Goal: Entertainment & Leisure: Consume media (video, audio)

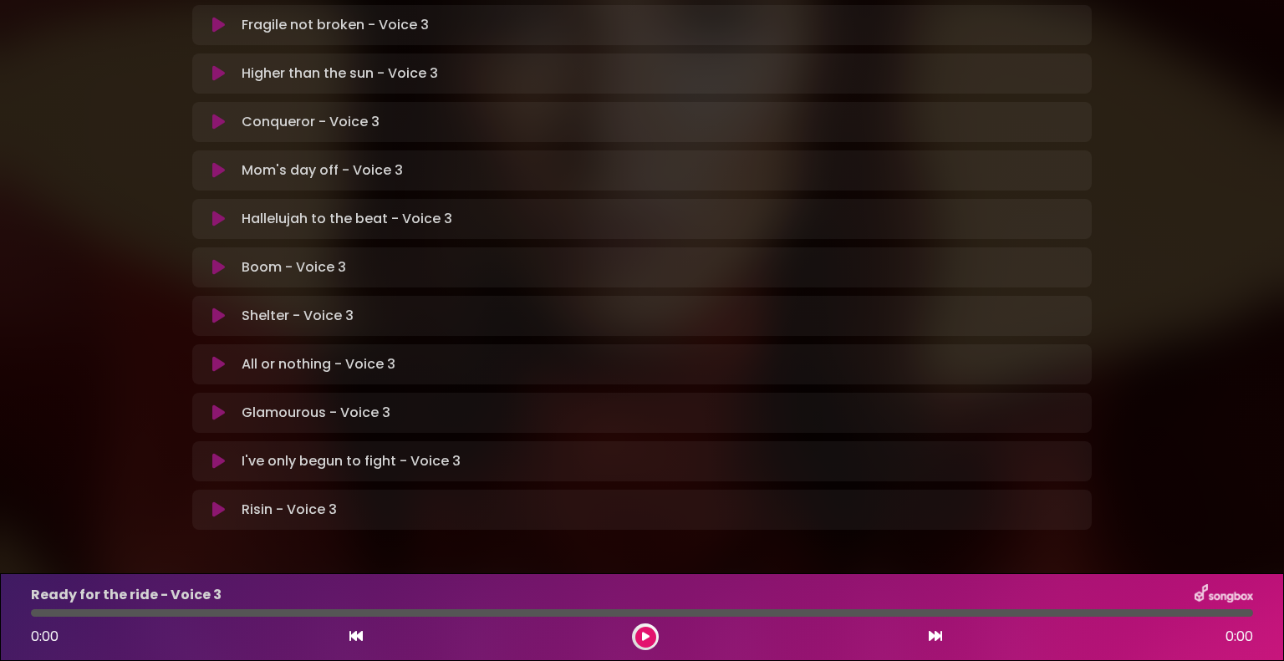
scroll to position [447, 0]
click at [212, 404] on icon at bounding box center [218, 412] width 13 height 17
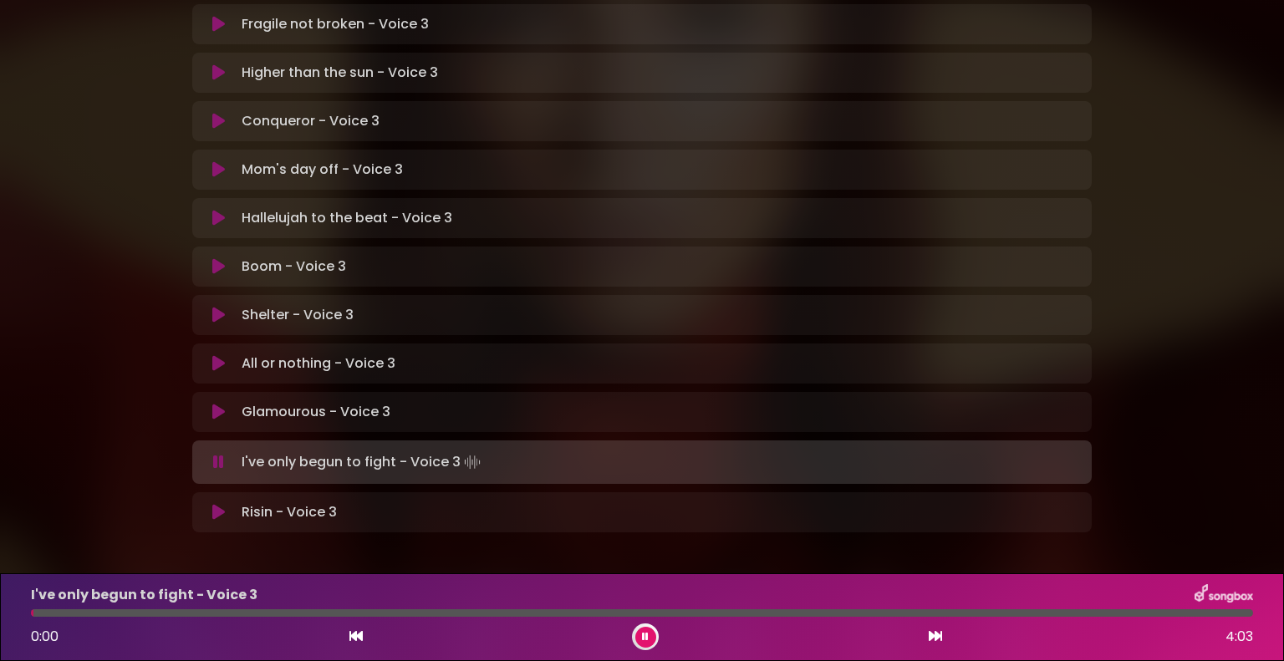
click at [224, 454] on button at bounding box center [218, 462] width 33 height 17
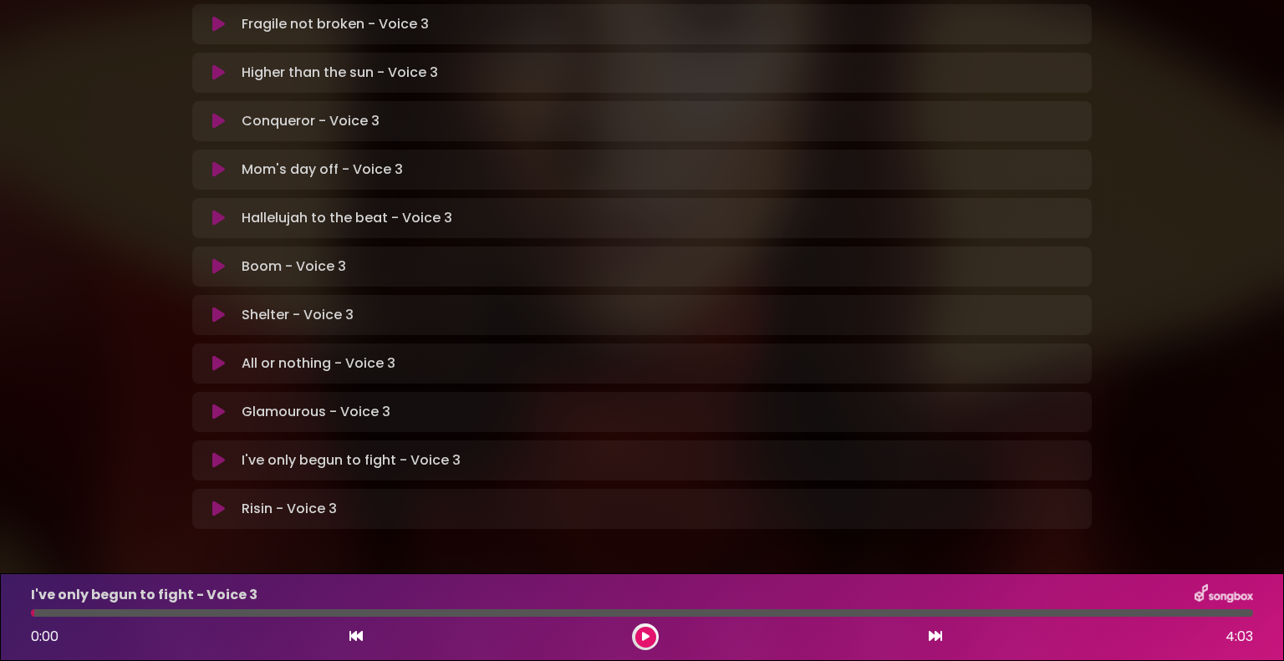
click at [219, 404] on icon at bounding box center [218, 412] width 13 height 17
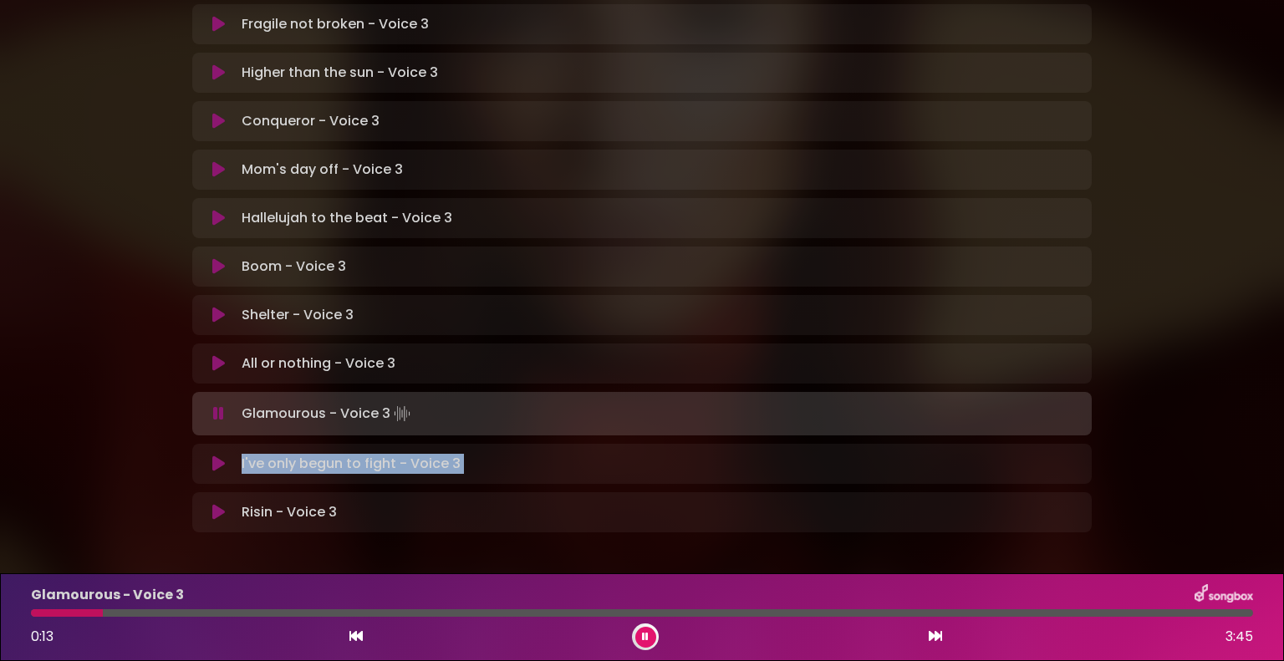
click at [109, 555] on body "× [PERSON_NAME] in Koor | [GEOGRAPHIC_DATA] 1 - [GEOGRAPHIC_DATA] - [GEOGRAPHIC…" at bounding box center [642, 330] width 1284 height 661
click at [32, 613] on div at bounding box center [167, 613] width 272 height 8
click at [34, 614] on div at bounding box center [171, 613] width 280 height 8
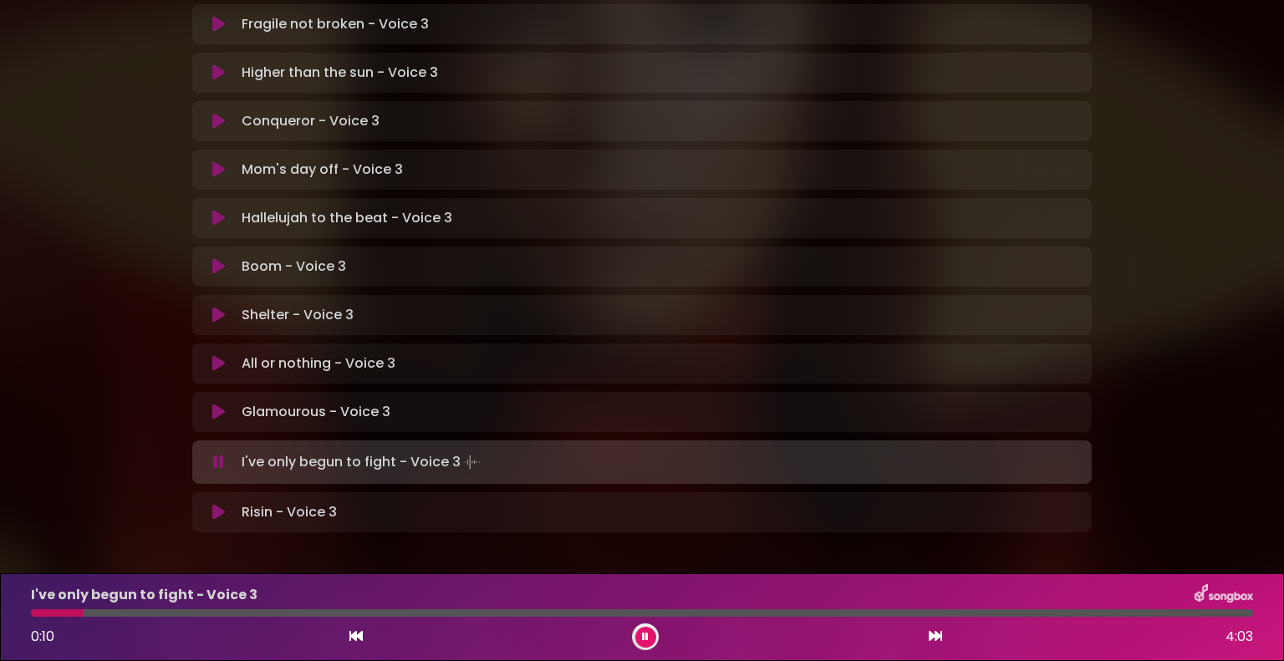
drag, startPoint x: 1055, startPoint y: 66, endPoint x: 1080, endPoint y: 75, distance: 26.7
click at [1080, 101] on div "Conqueror - Voice 3 Loading Track... Your Feedback" at bounding box center [642, 121] width 900 height 40
click at [33, 614] on div at bounding box center [234, 613] width 406 height 8
click at [35, 613] on div at bounding box center [642, 613] width 1222 height 8
click at [214, 454] on icon at bounding box center [218, 462] width 11 height 17
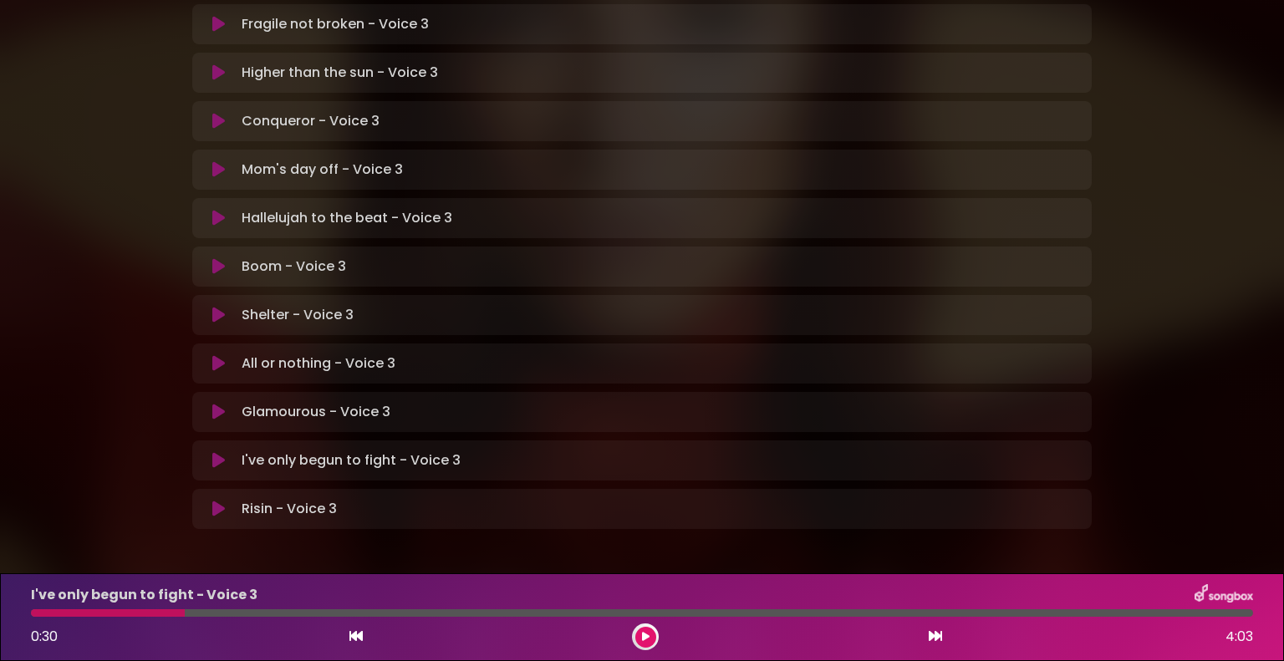
click at [30, 614] on div at bounding box center [642, 613] width 1242 height 8
click at [31, 614] on div at bounding box center [108, 613] width 154 height 8
click at [34, 611] on div at bounding box center [108, 613] width 154 height 8
click at [31, 612] on div at bounding box center [108, 613] width 154 height 8
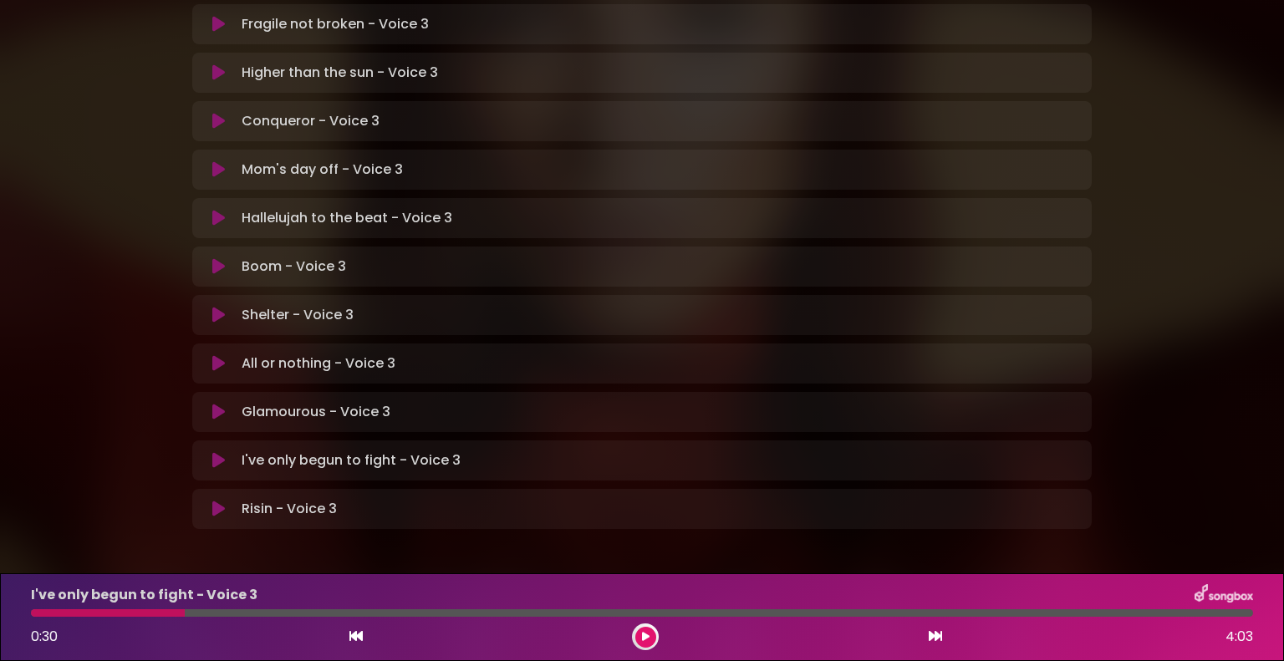
click at [232, 501] on button at bounding box center [218, 509] width 33 height 17
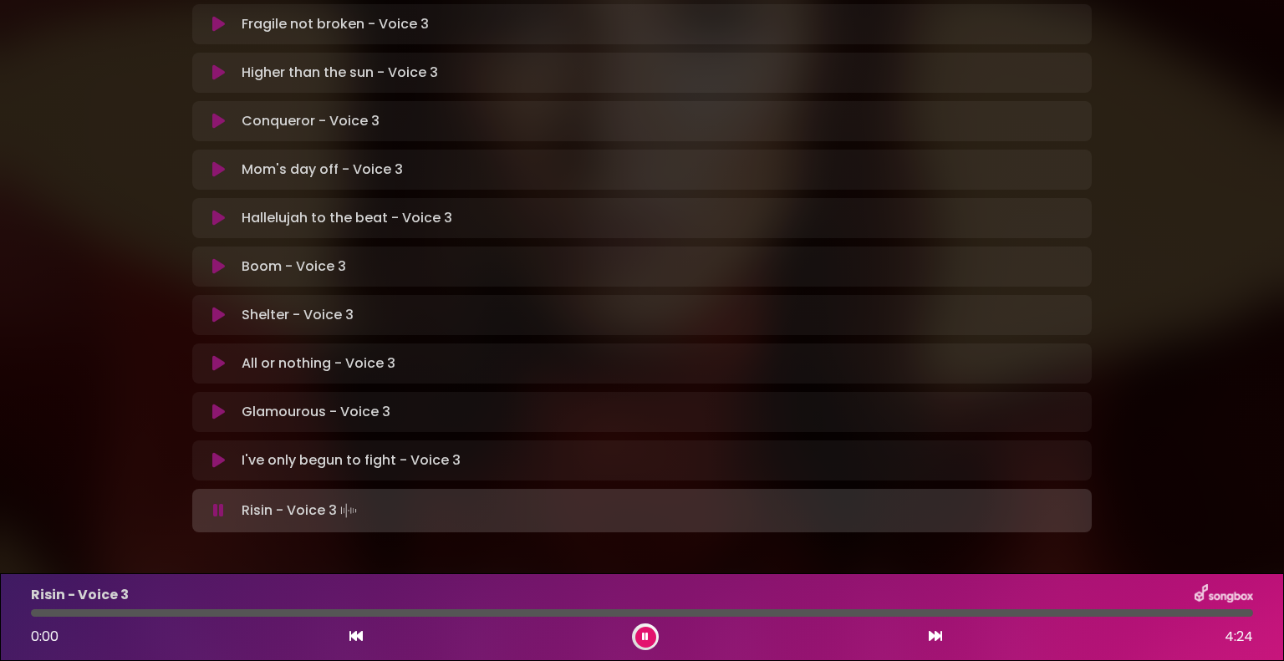
click at [214, 502] on icon at bounding box center [218, 511] width 12 height 18
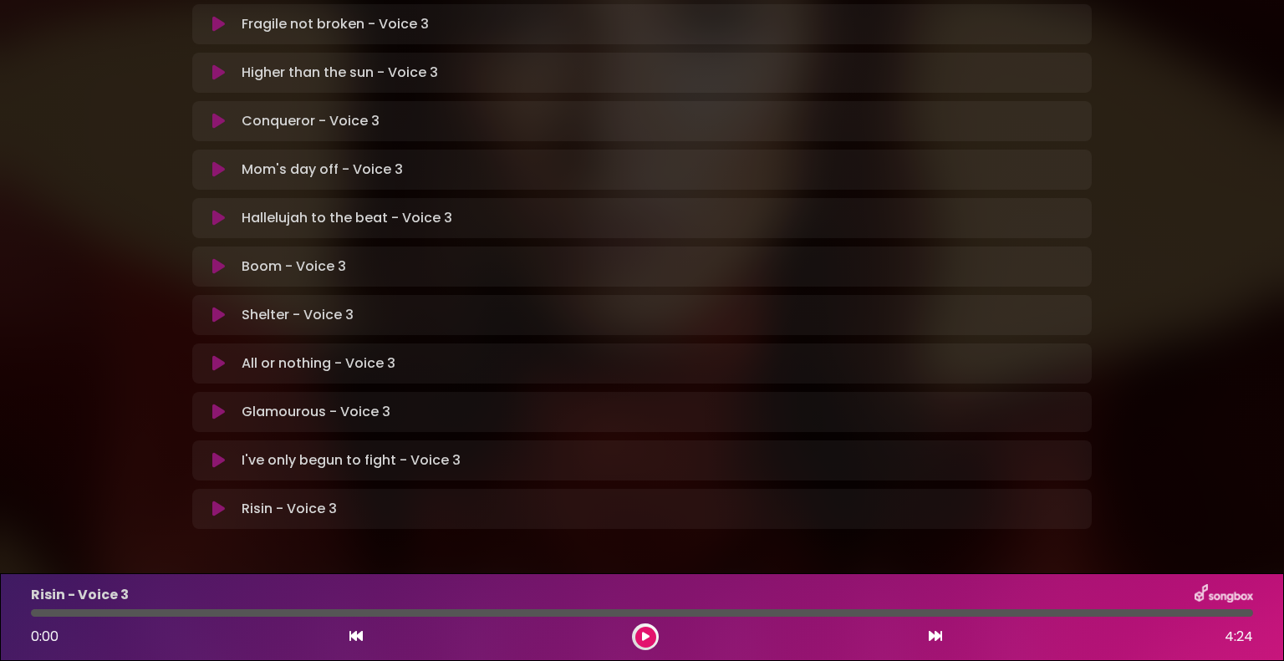
click at [219, 452] on icon at bounding box center [218, 460] width 13 height 17
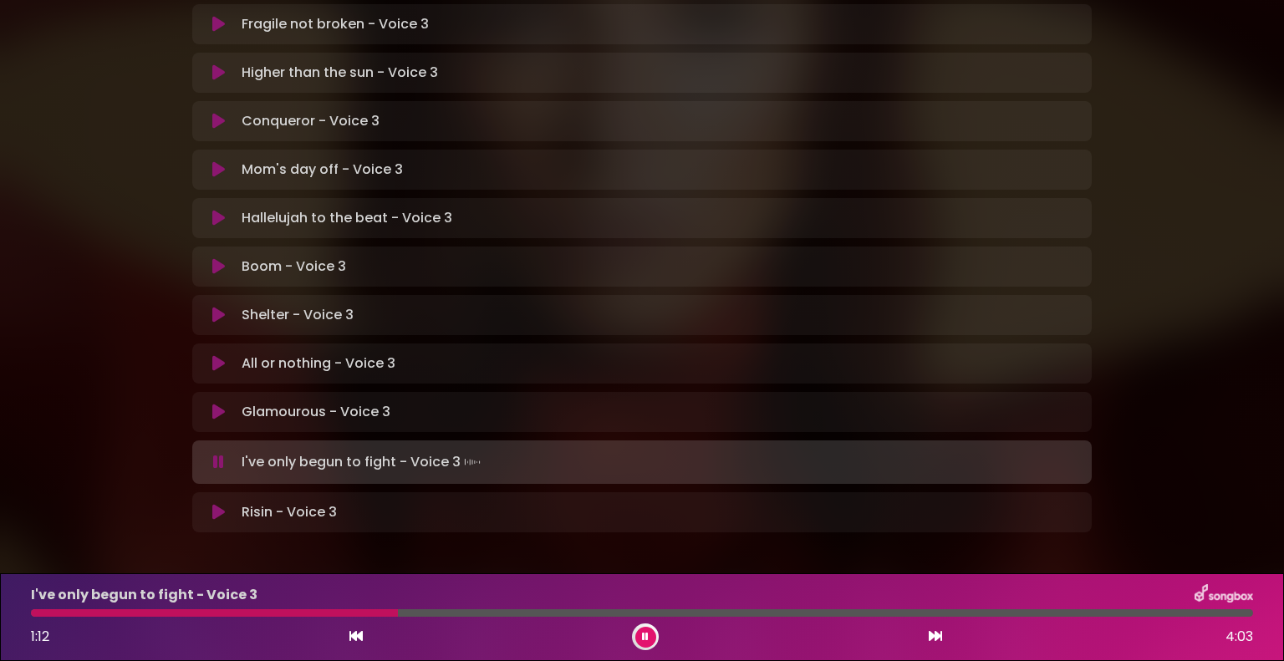
click at [34, 611] on div at bounding box center [642, 613] width 1222 height 8
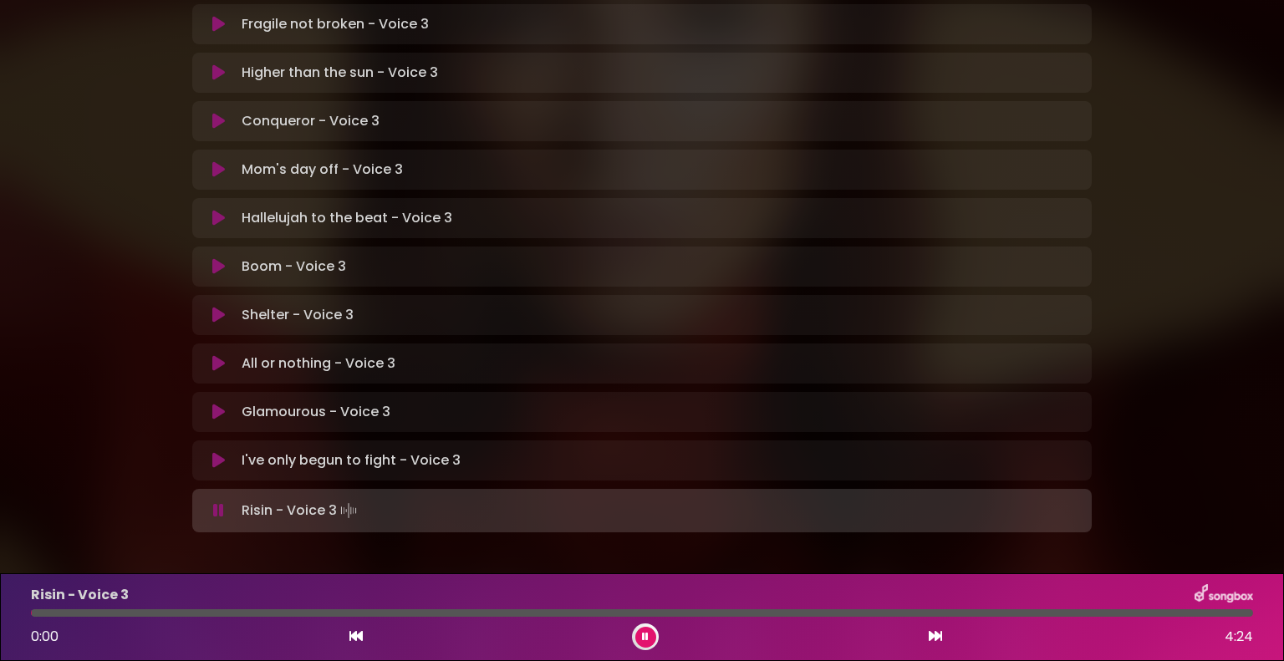
click at [221, 502] on icon at bounding box center [218, 510] width 11 height 17
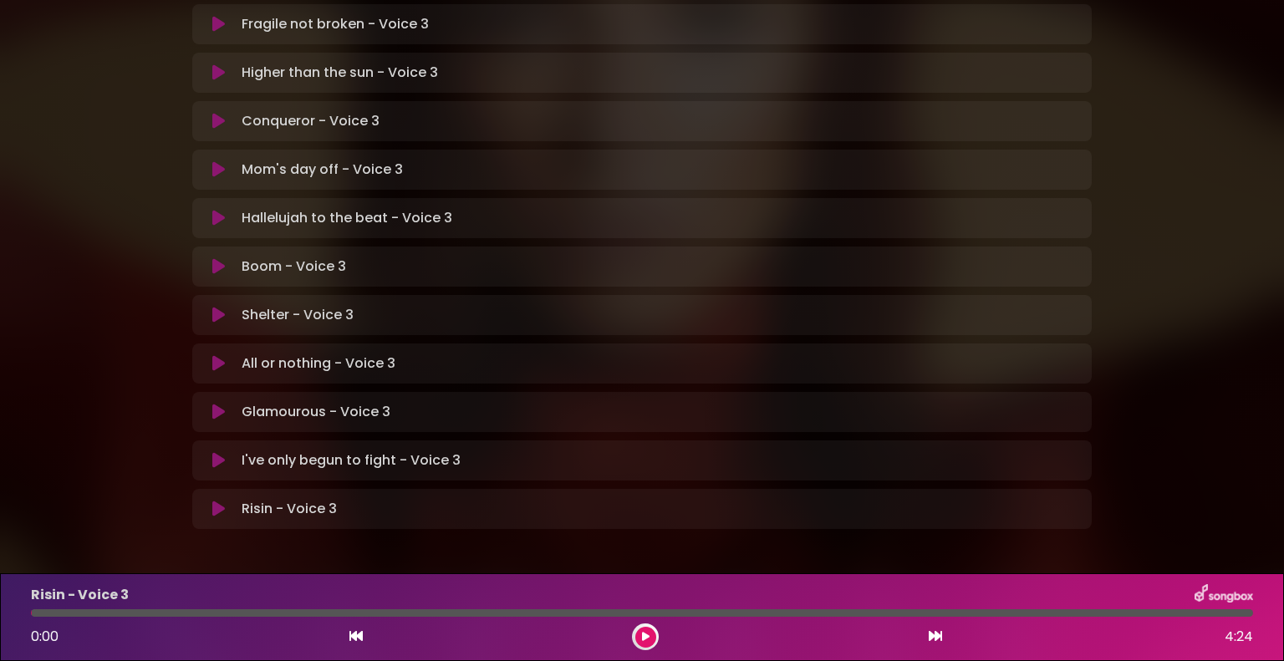
click at [221, 501] on icon at bounding box center [219, 510] width 14 height 18
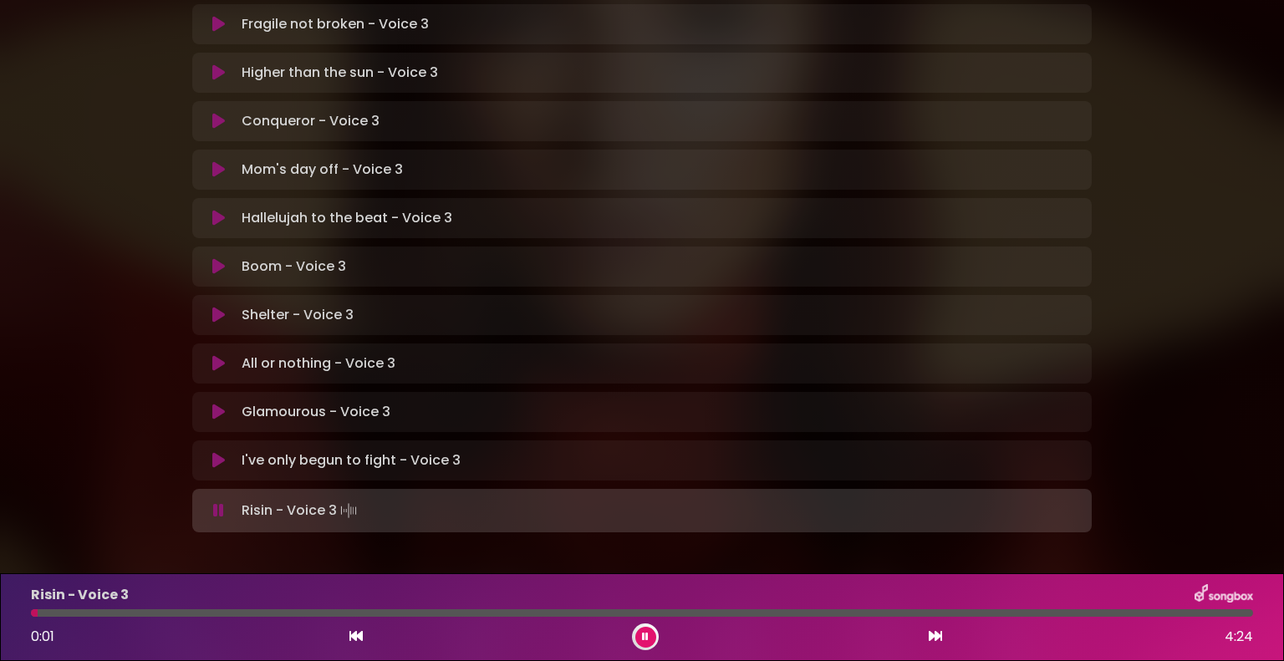
click at [220, 502] on icon at bounding box center [218, 510] width 11 height 17
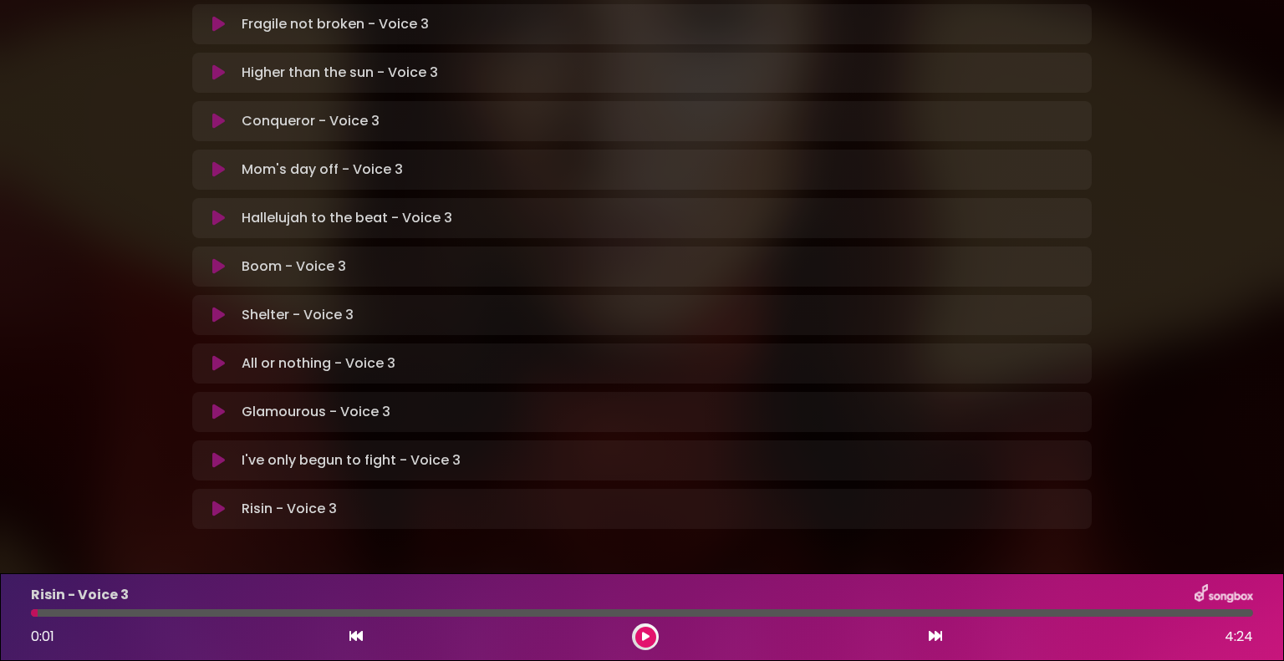
click at [217, 452] on icon at bounding box center [218, 460] width 13 height 17
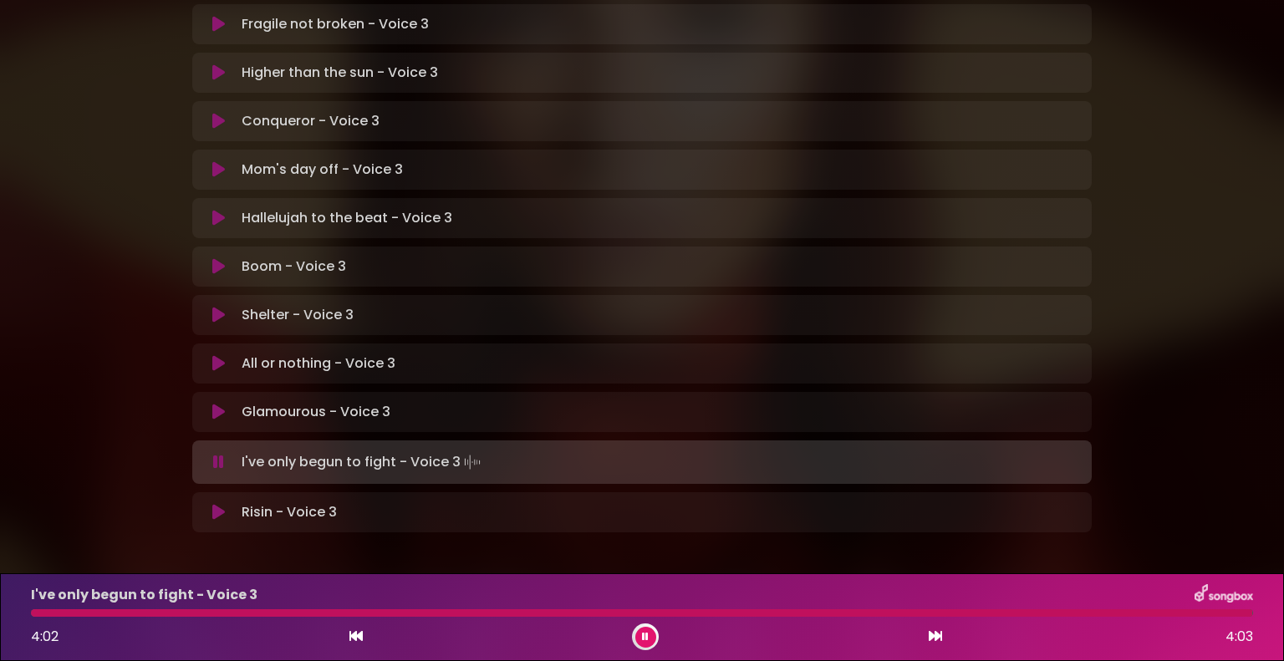
click at [221, 454] on icon at bounding box center [218, 462] width 11 height 17
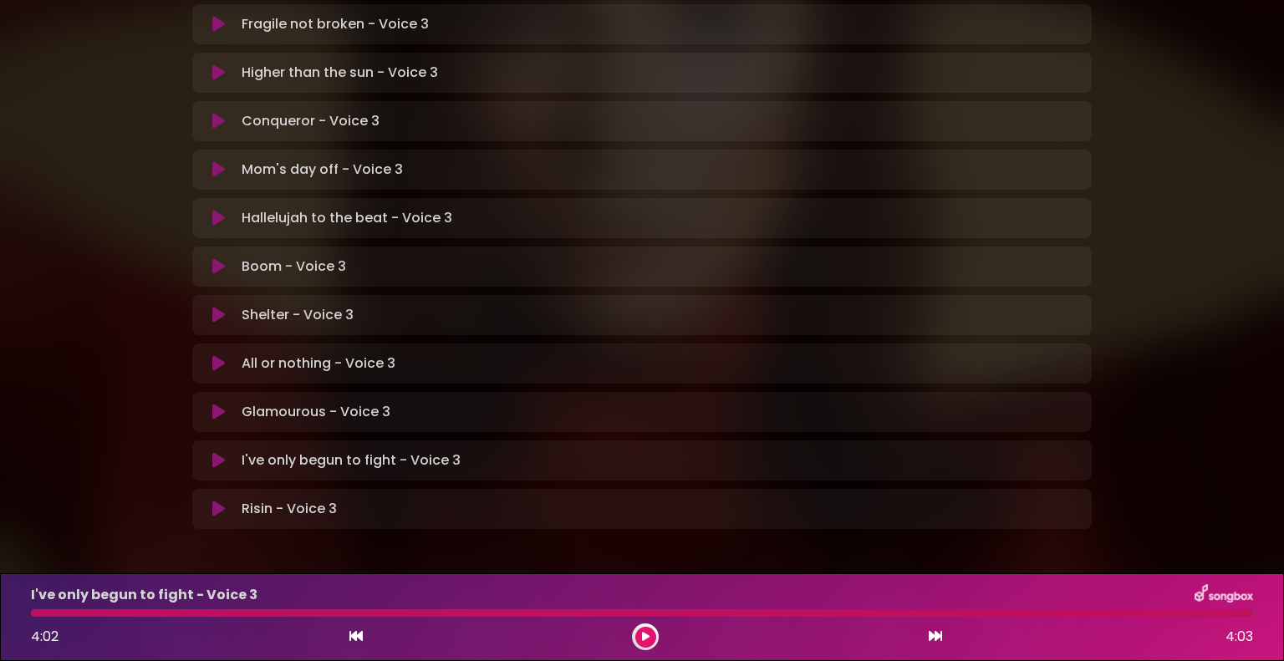
click at [224, 452] on icon at bounding box center [218, 460] width 13 height 17
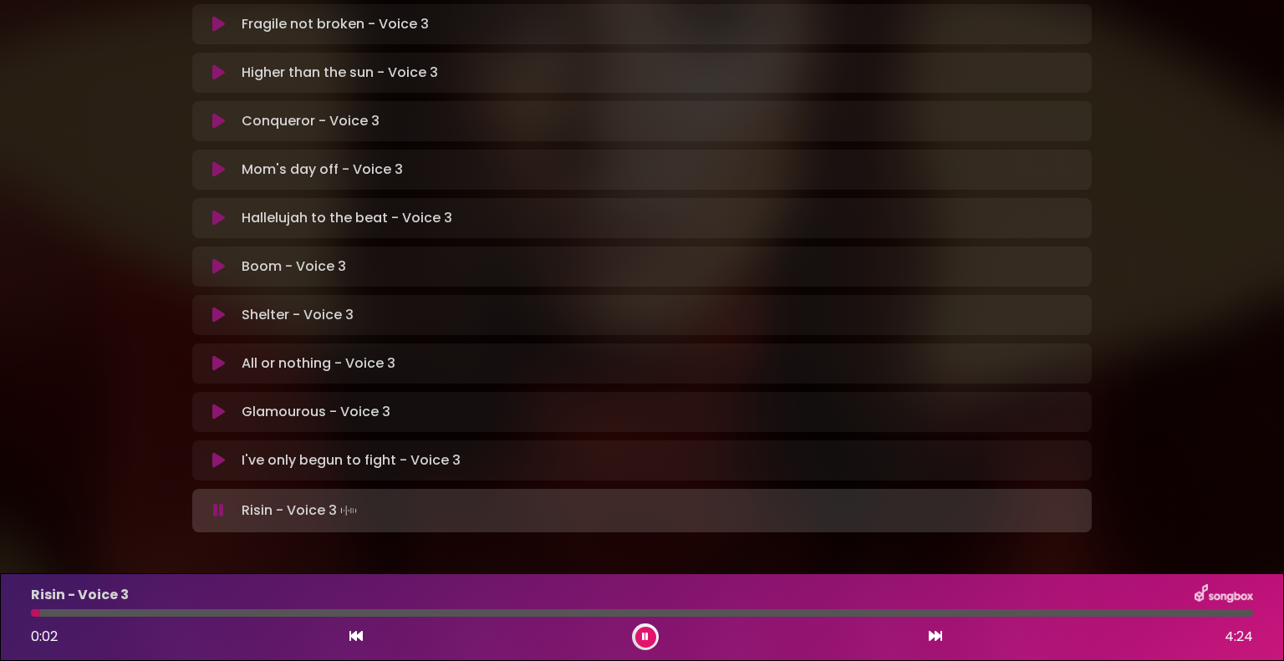
click at [216, 502] on icon at bounding box center [218, 511] width 13 height 18
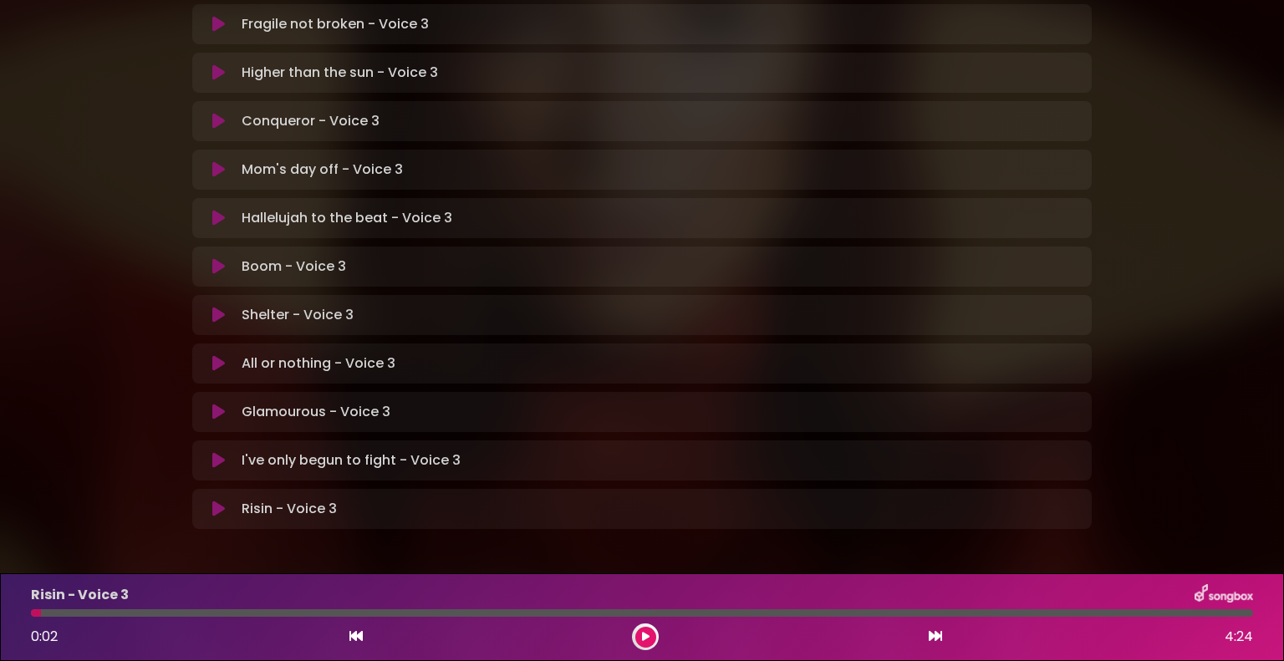
click at [218, 452] on icon at bounding box center [218, 460] width 13 height 17
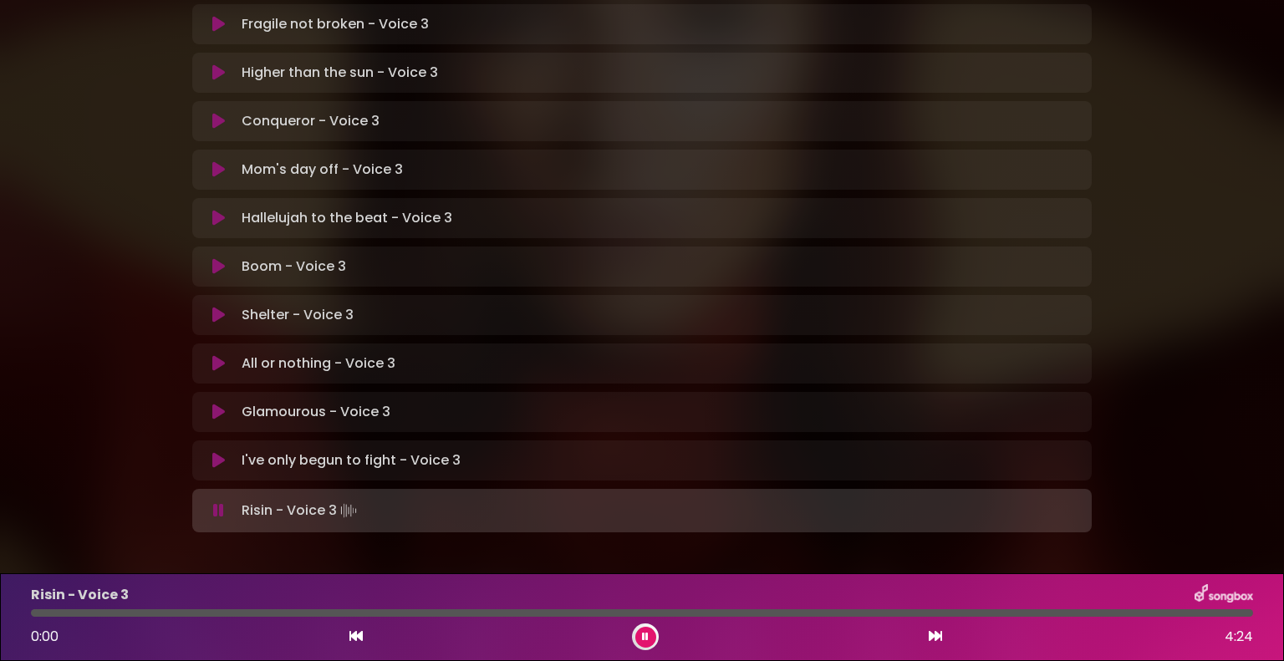
click at [215, 502] on icon at bounding box center [218, 510] width 11 height 17
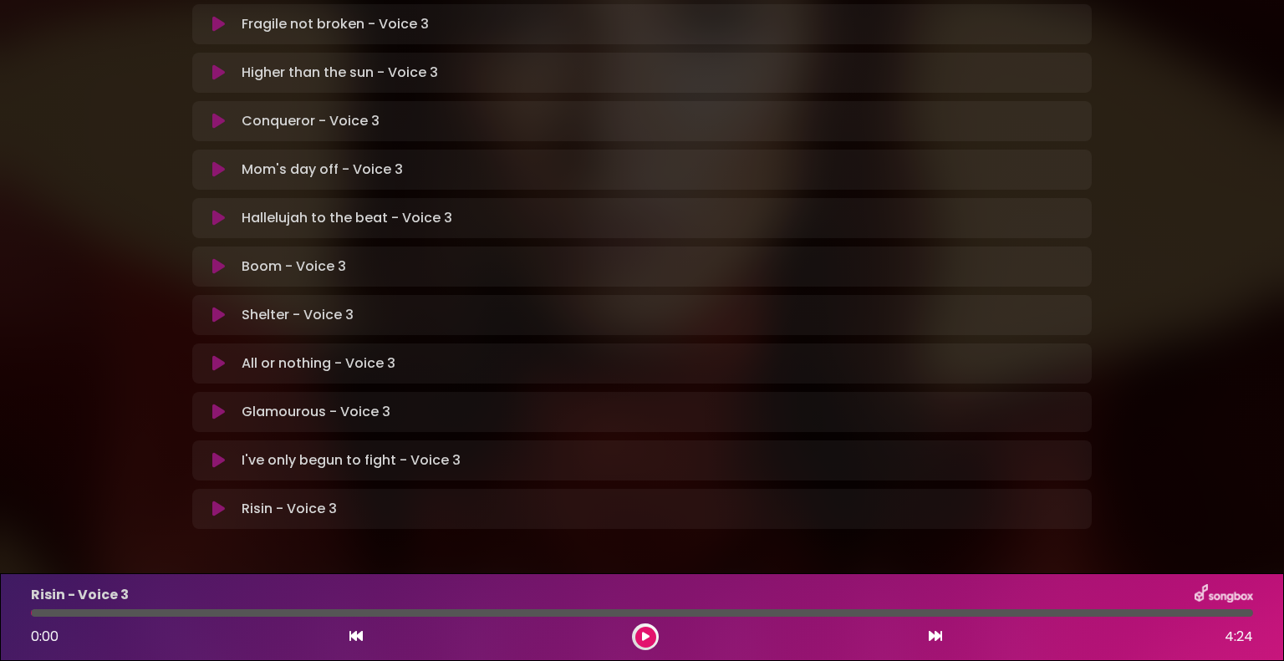
click at [221, 452] on icon at bounding box center [218, 460] width 13 height 17
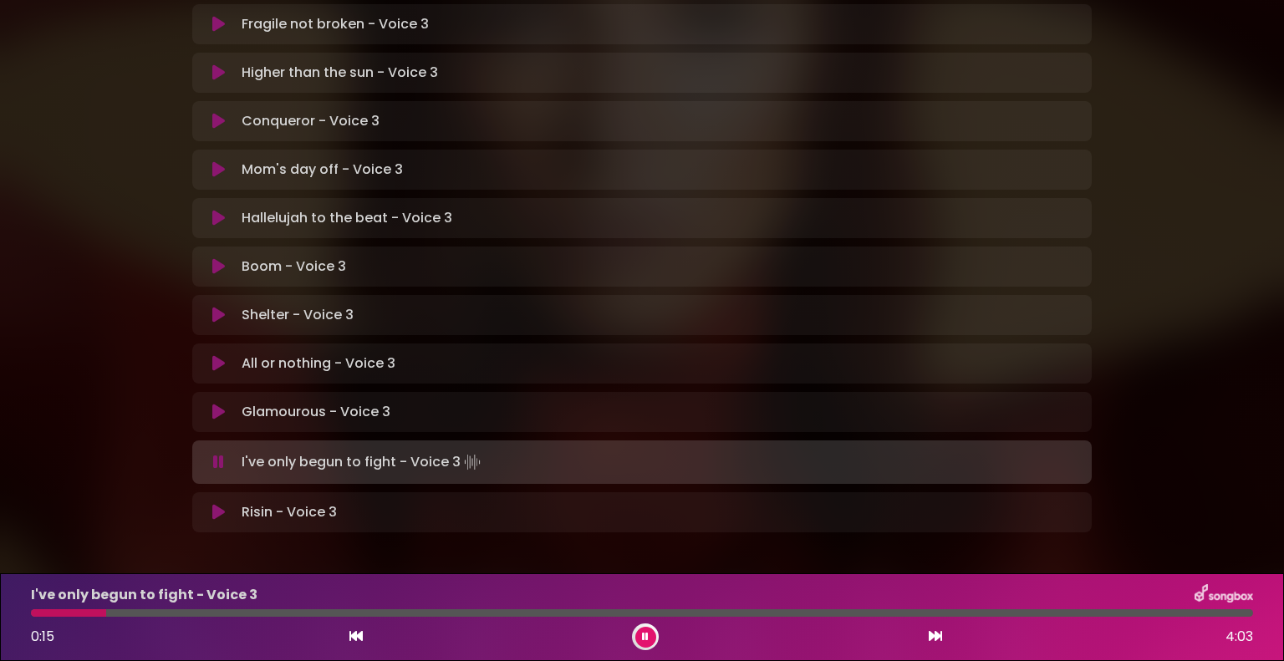
click at [222, 454] on icon at bounding box center [218, 462] width 11 height 17
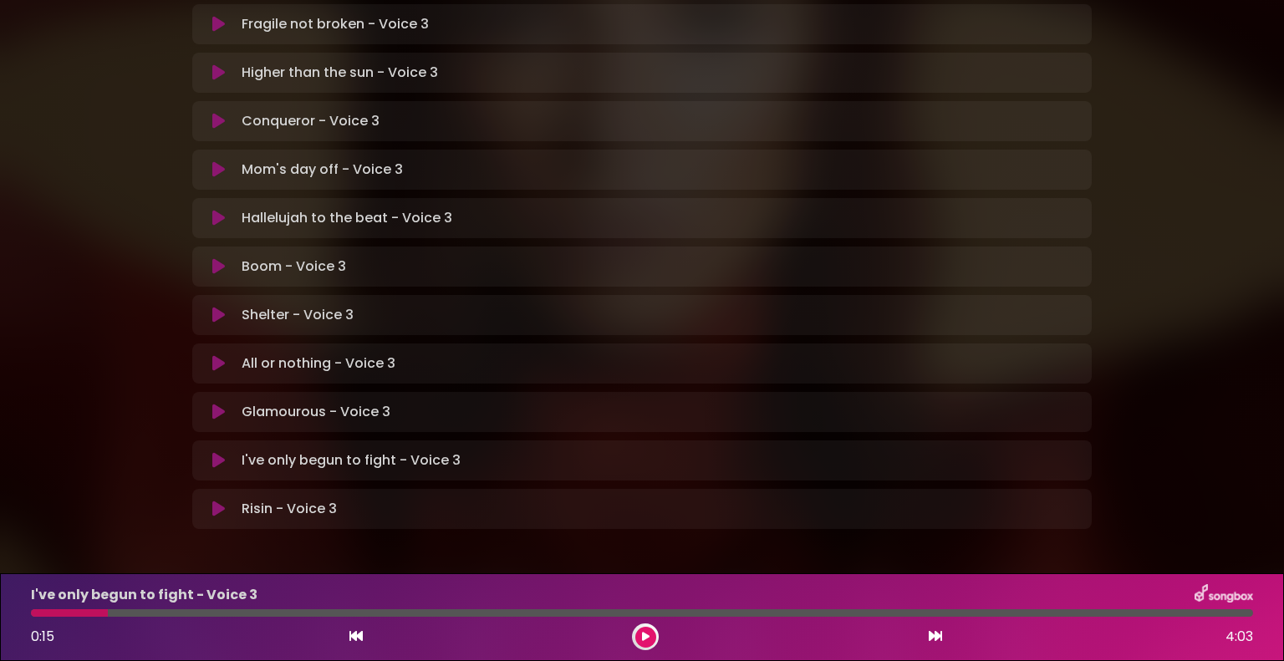
click at [212, 452] on button at bounding box center [218, 460] width 33 height 17
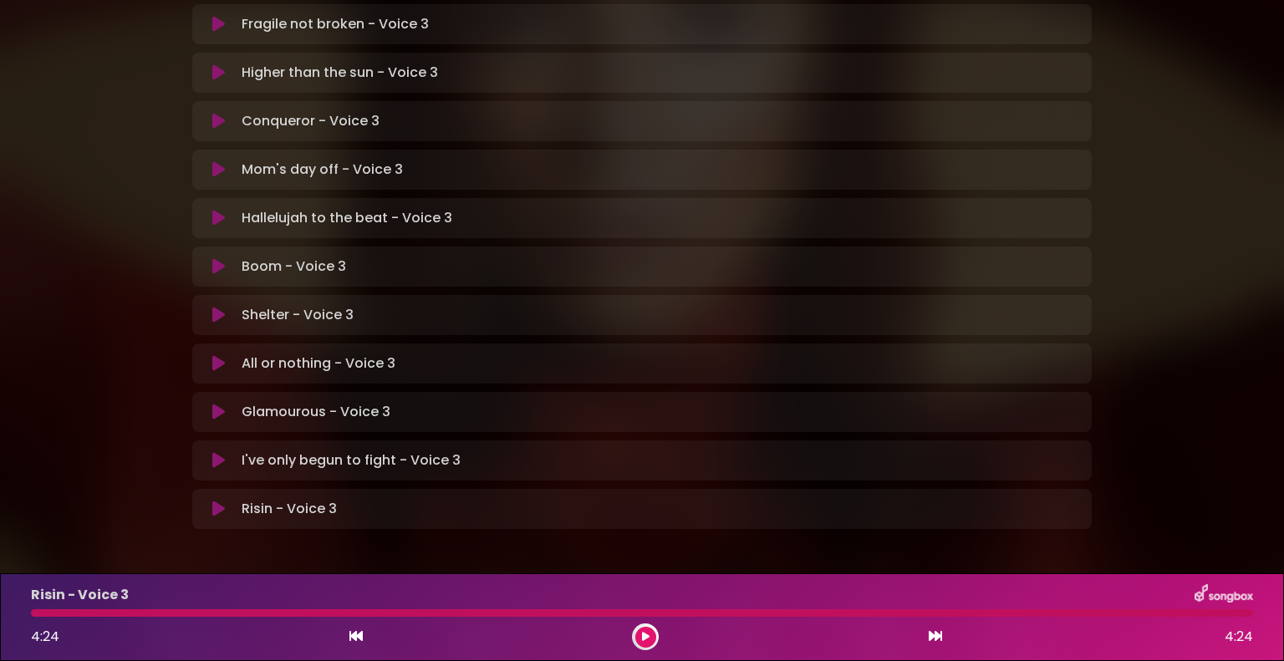
click at [216, 501] on icon at bounding box center [218, 510] width 13 height 18
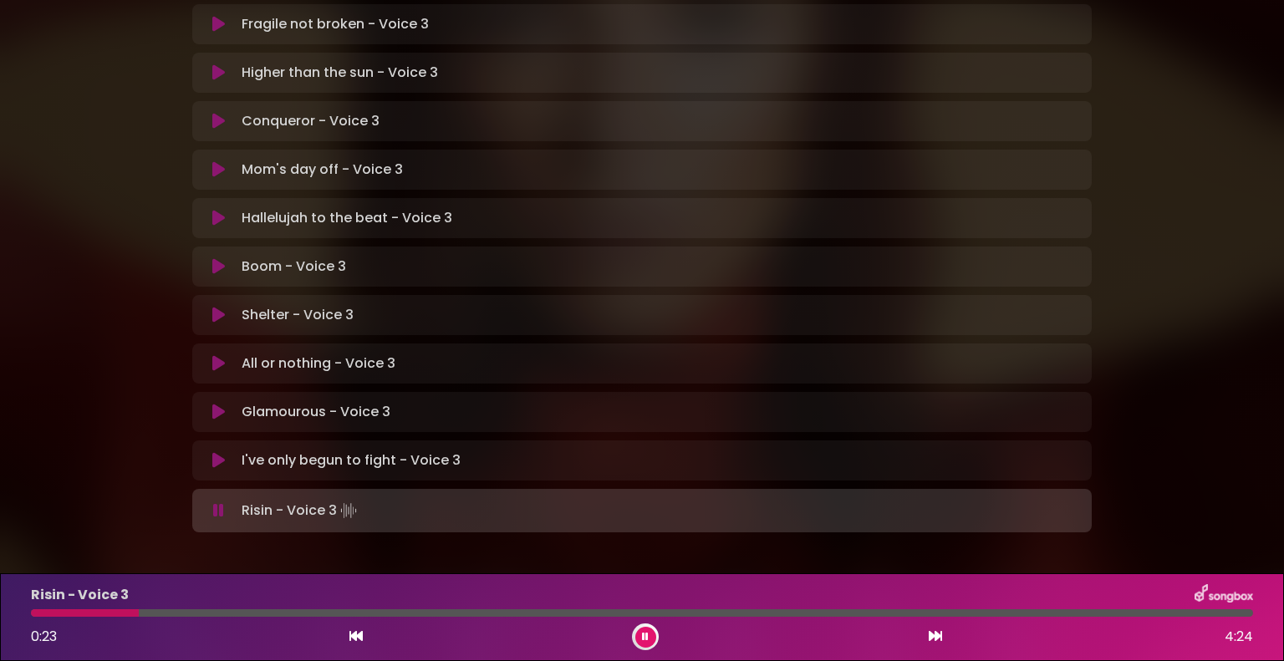
click at [30, 611] on div at bounding box center [642, 613] width 1242 height 8
click at [33, 609] on div "Risin - Voice 3 0:24 4:24" at bounding box center [642, 617] width 1242 height 66
click at [31, 610] on div at bounding box center [89, 613] width 117 height 8
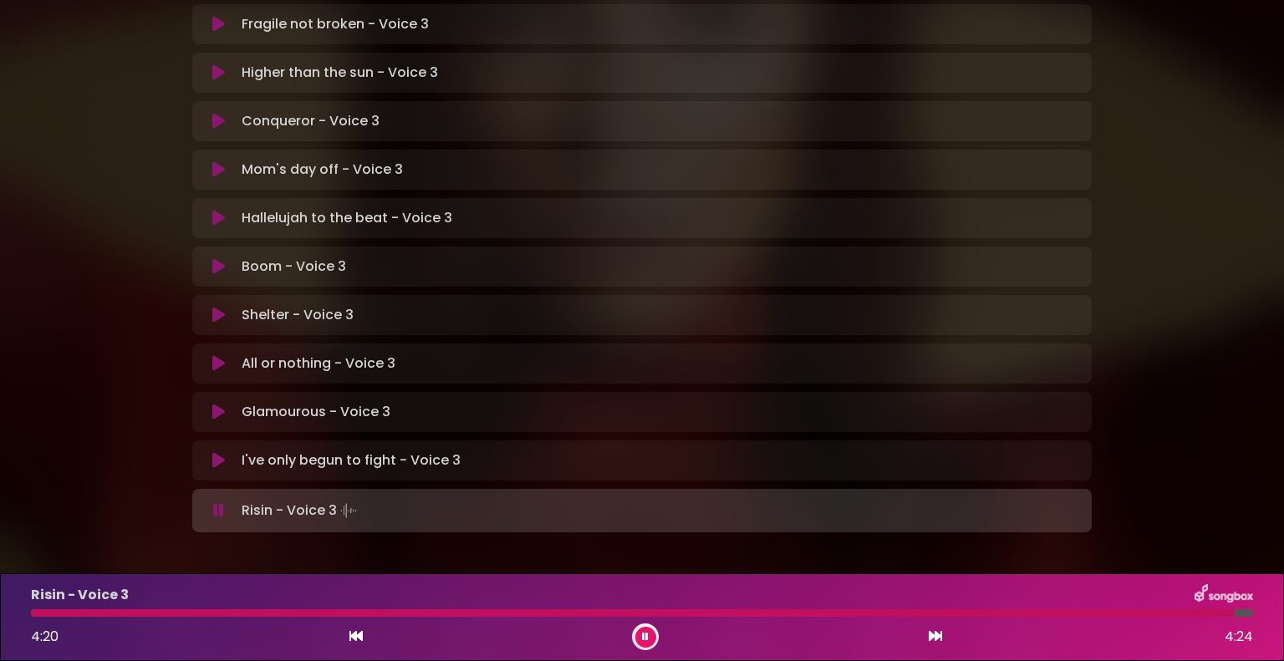
drag, startPoint x: 133, startPoint y: 330, endPoint x: 132, endPoint y: 344, distance: 14.2
